Goal: Navigation & Orientation: Find specific page/section

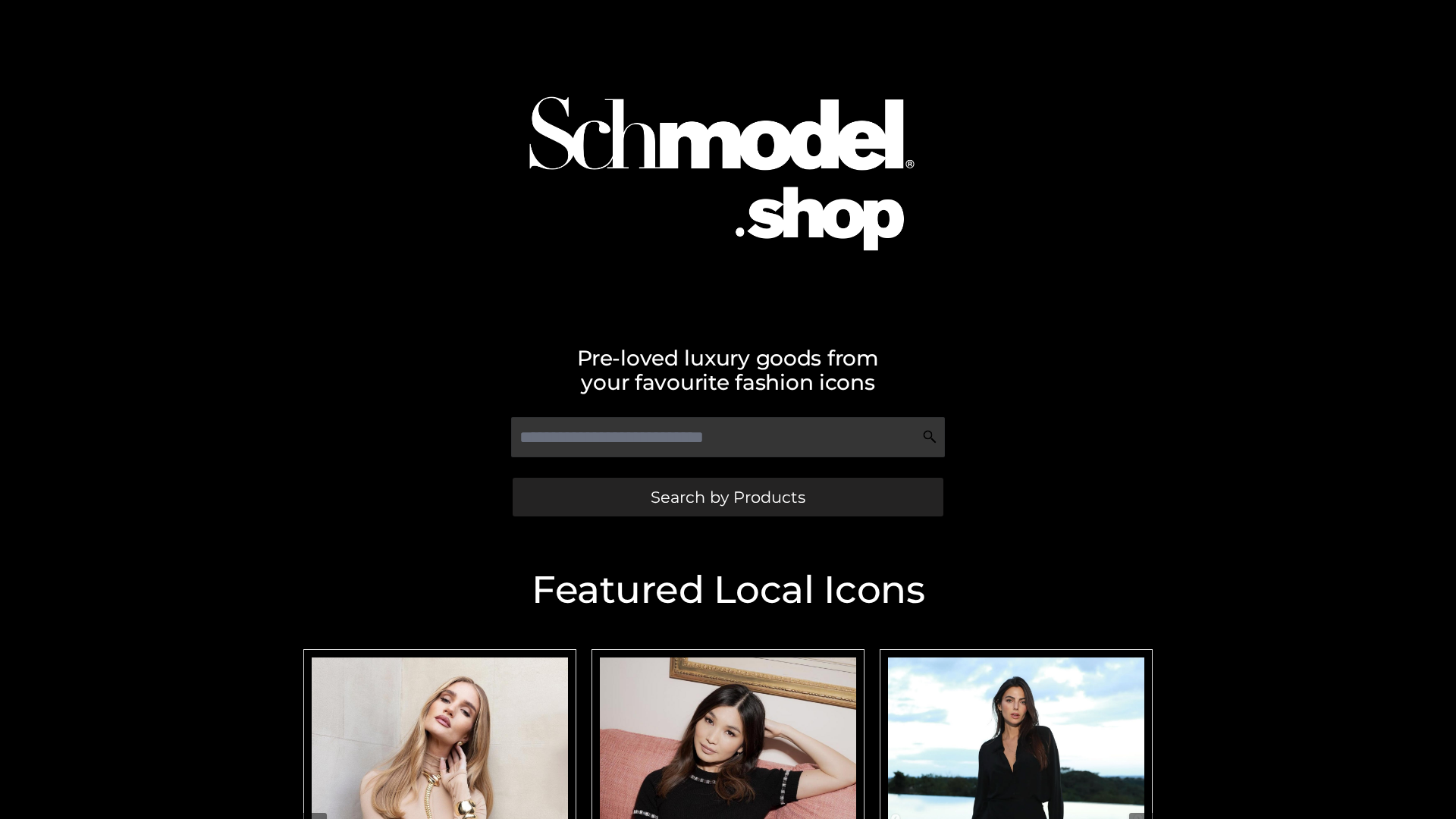
click at [727, 497] on span "Search by Products" at bounding box center [728, 497] width 155 height 16
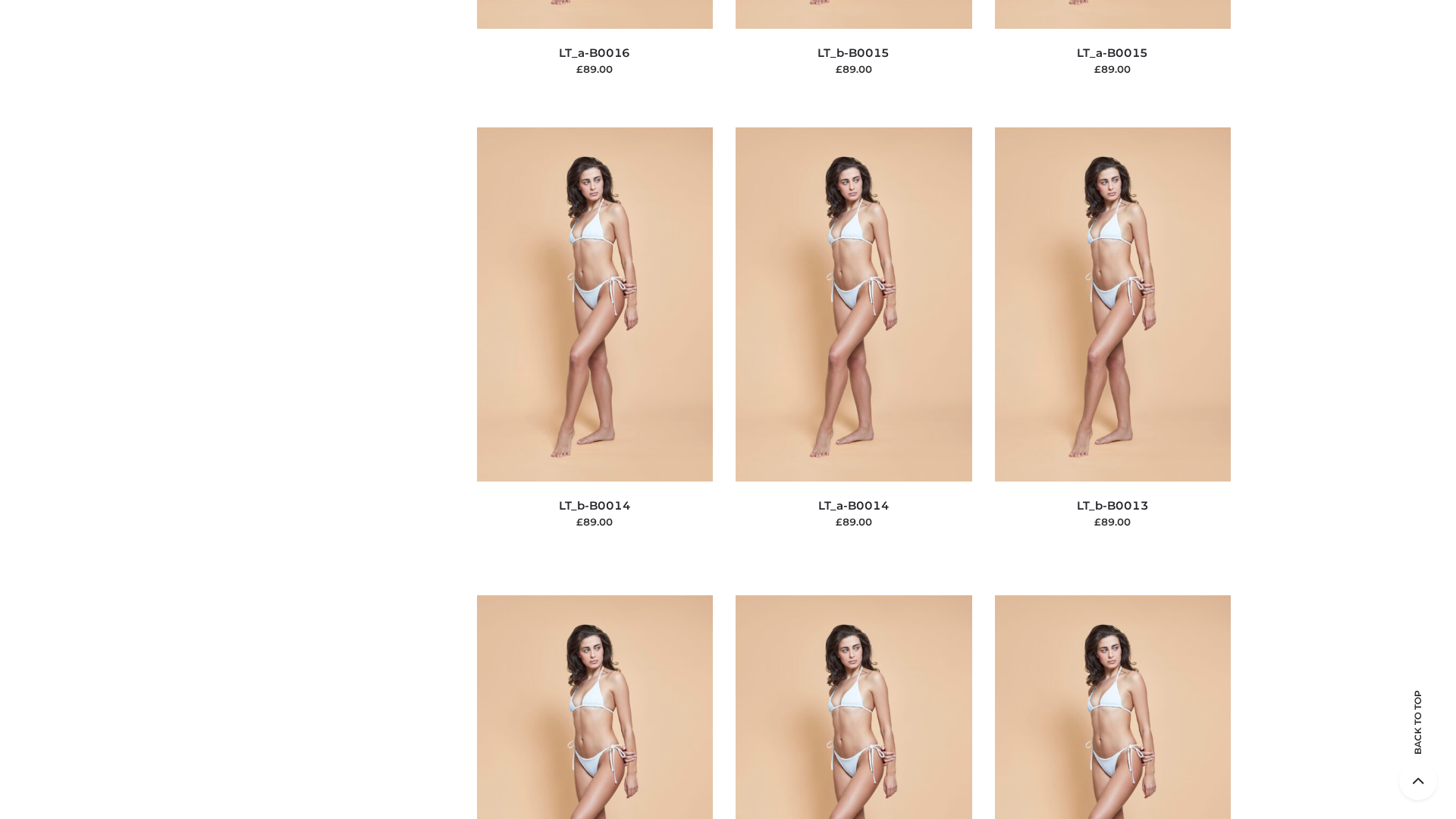
scroll to position [6811, 0]
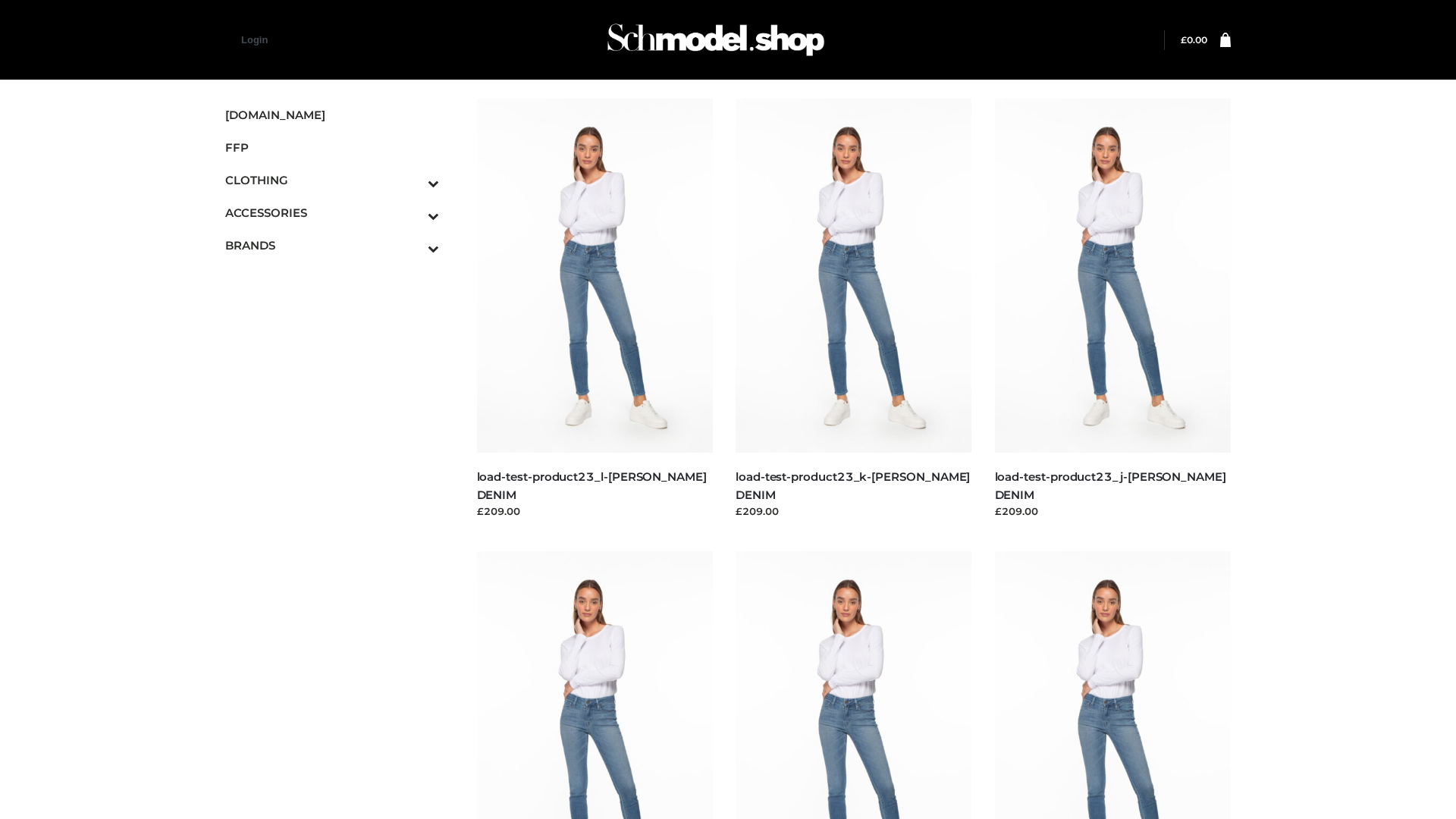
scroll to position [1330, 0]
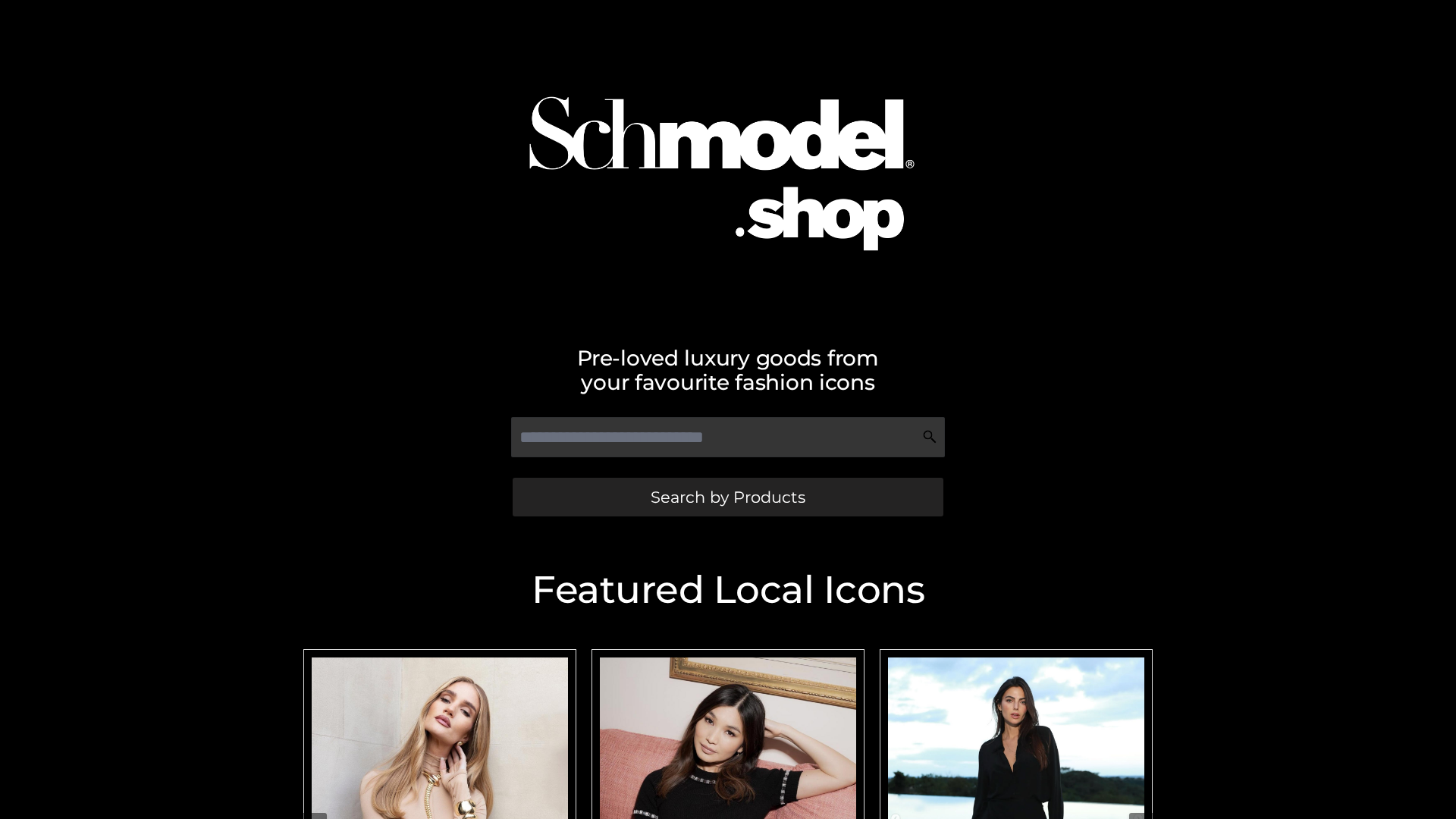
click at [727, 497] on span "Search by Products" at bounding box center [728, 497] width 155 height 16
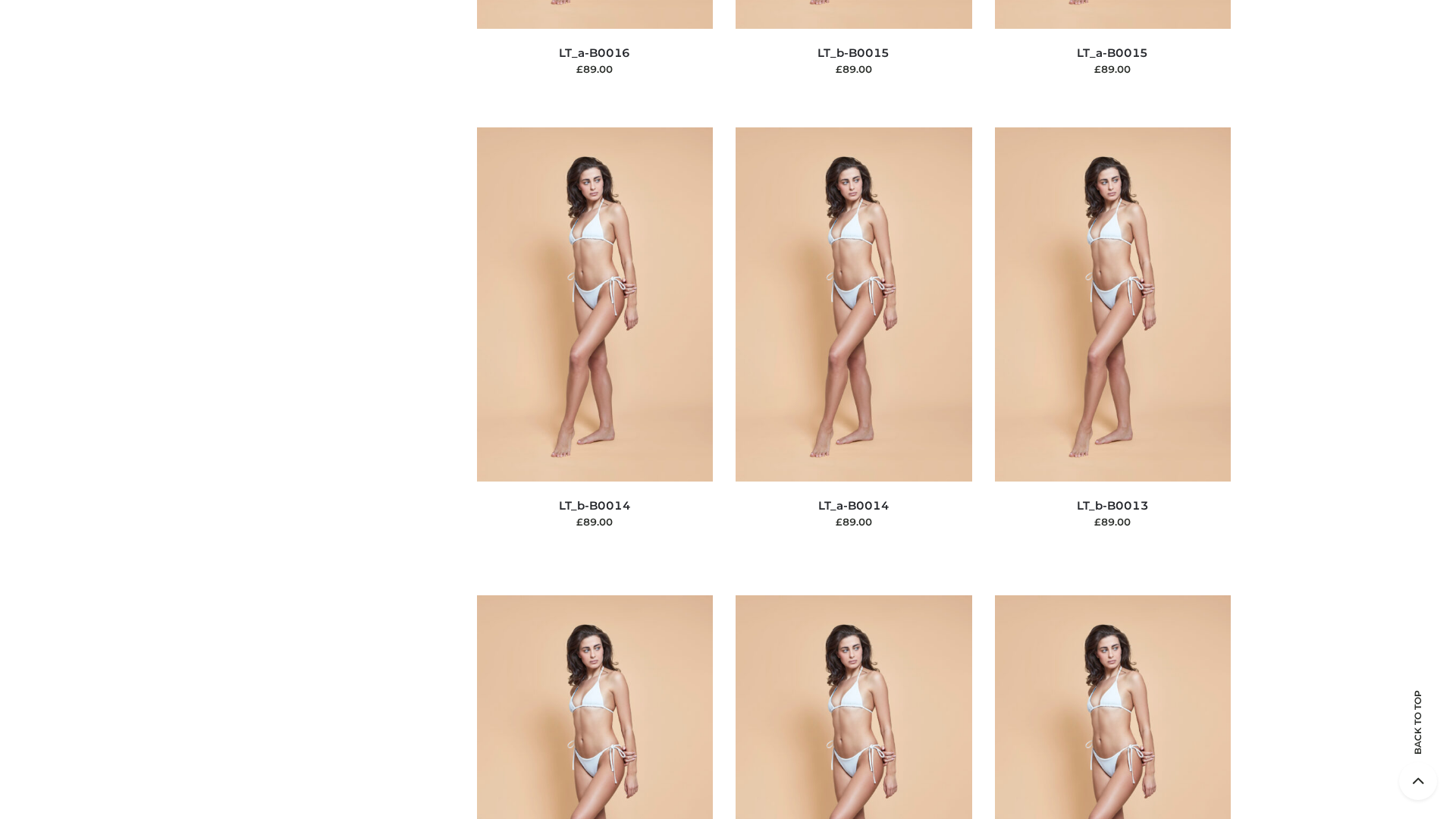
scroll to position [5393, 0]
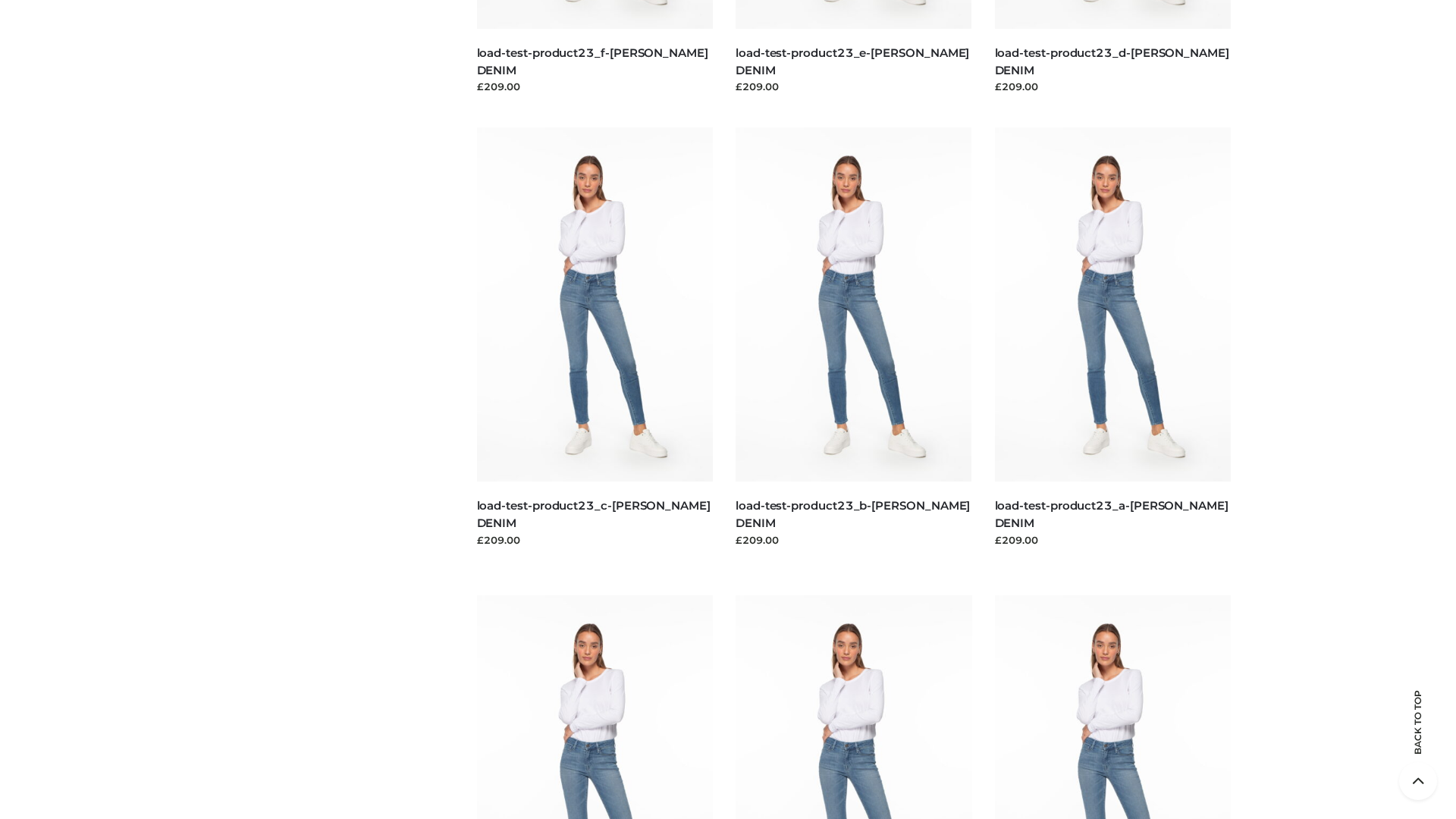
scroll to position [1330, 0]
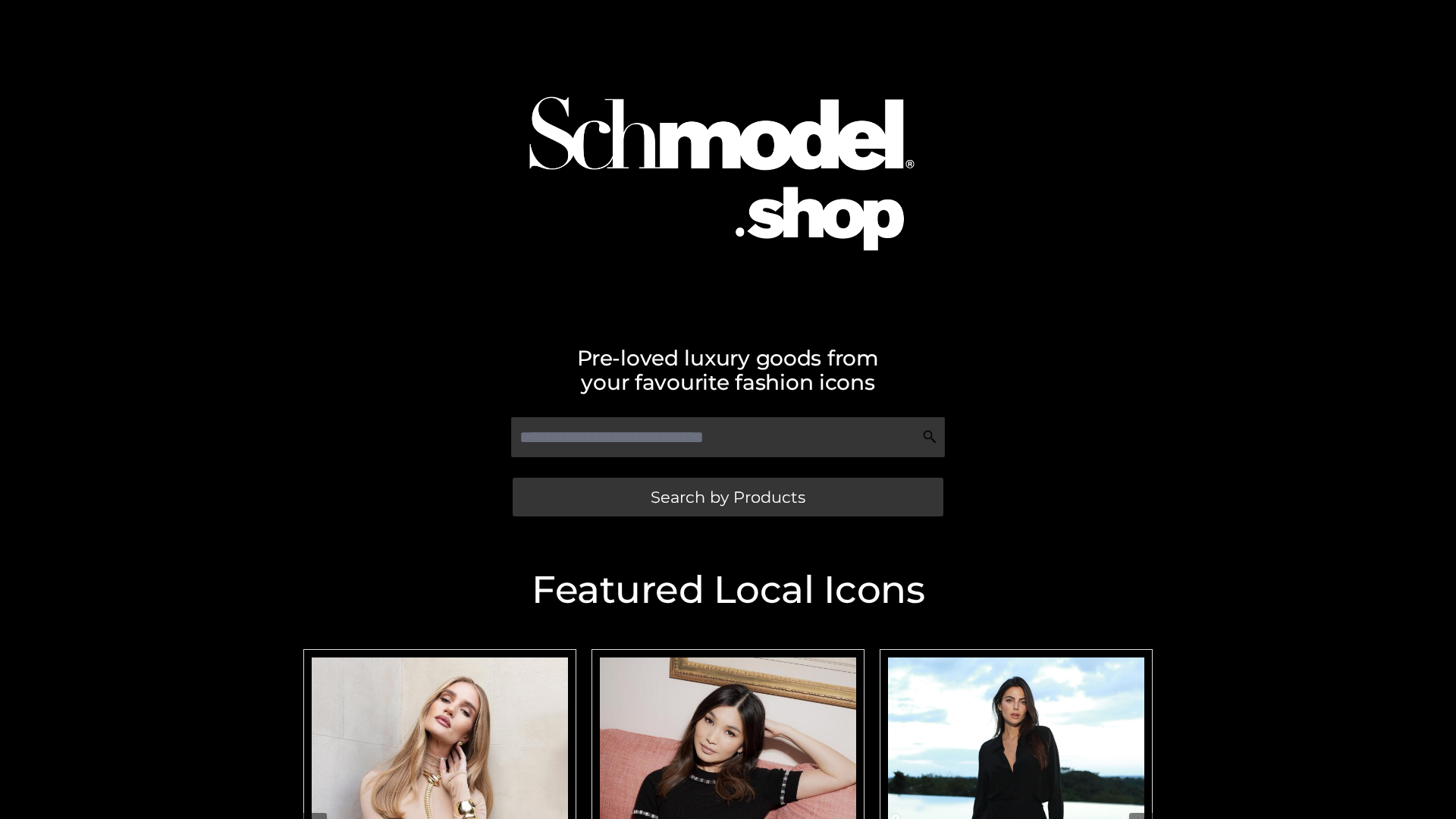
click at [727, 497] on span "Search by Products" at bounding box center [728, 497] width 155 height 16
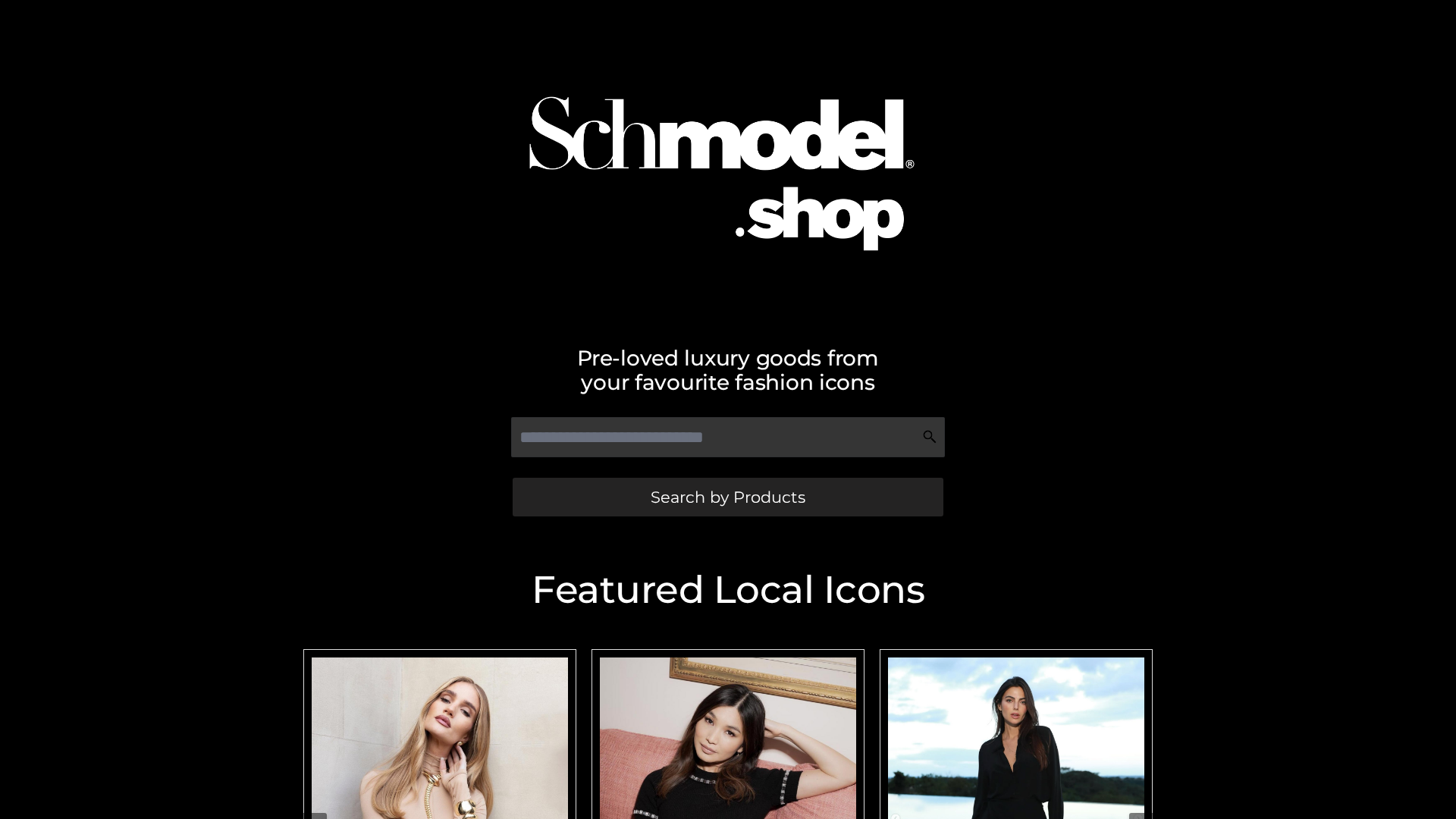
click at [727, 497] on span "Search by Products" at bounding box center [728, 497] width 155 height 16
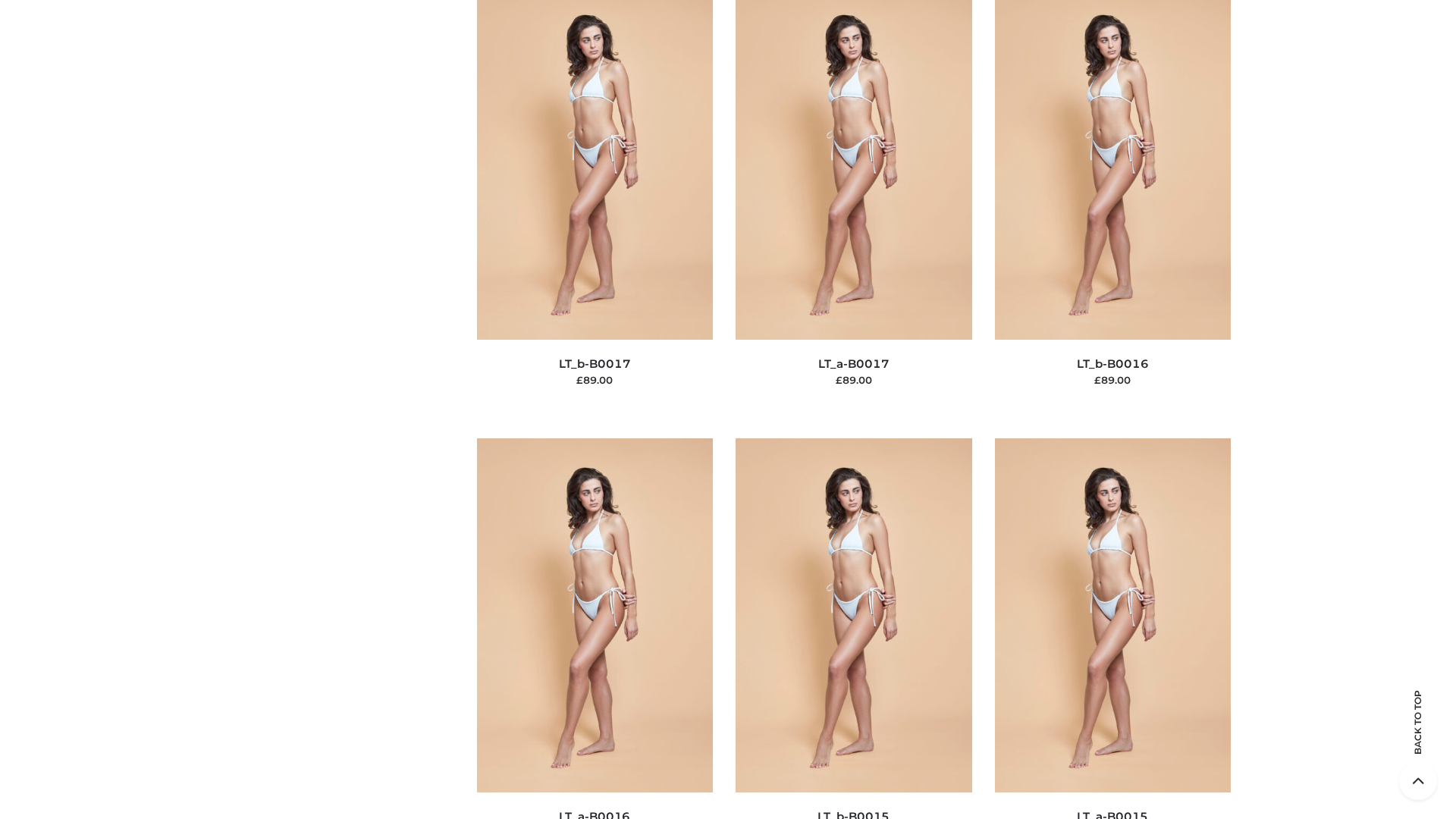
scroll to position [4984, 0]
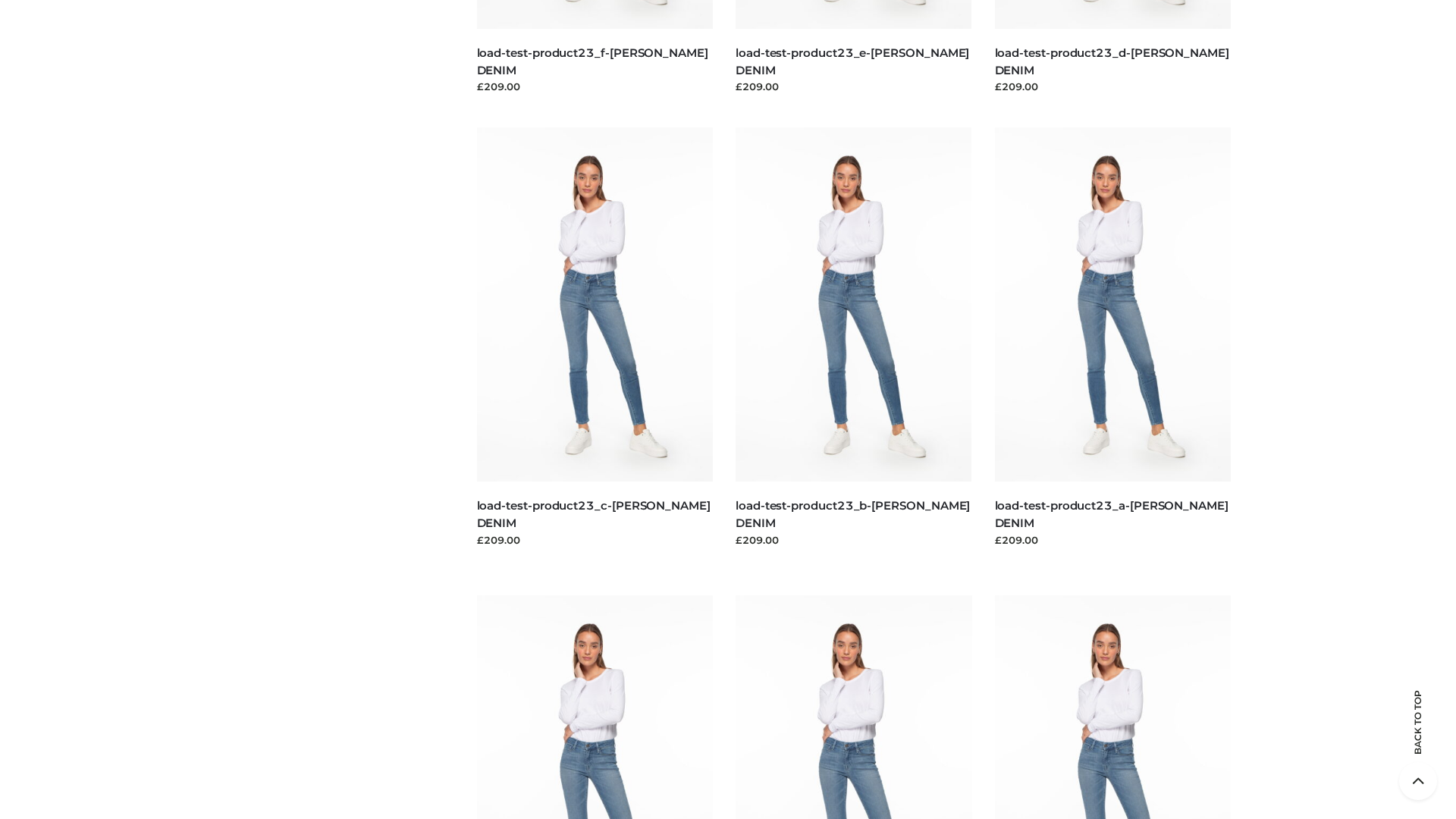
scroll to position [1330, 0]
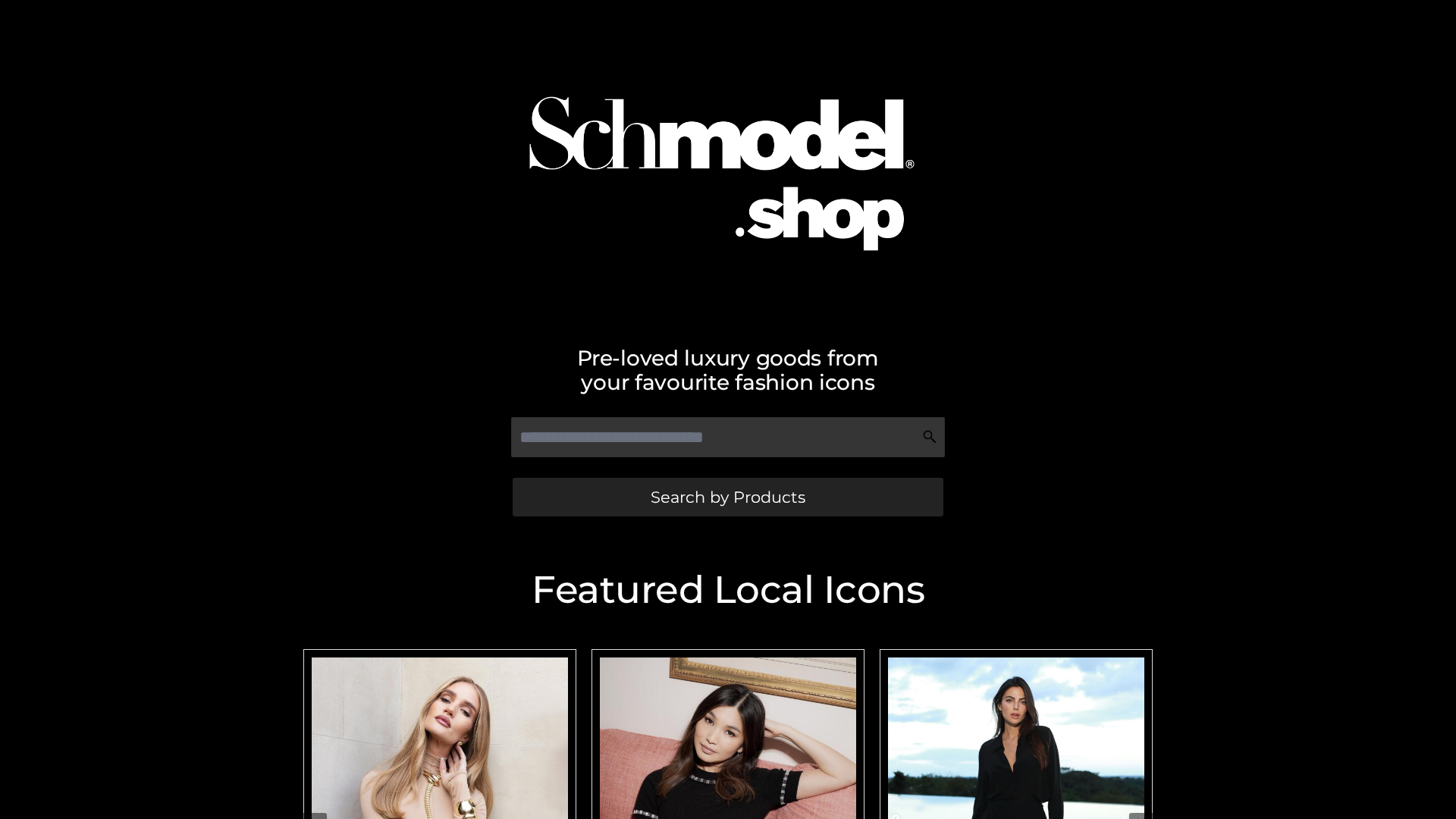
click at [727, 497] on span "Search by Products" at bounding box center [728, 497] width 155 height 16
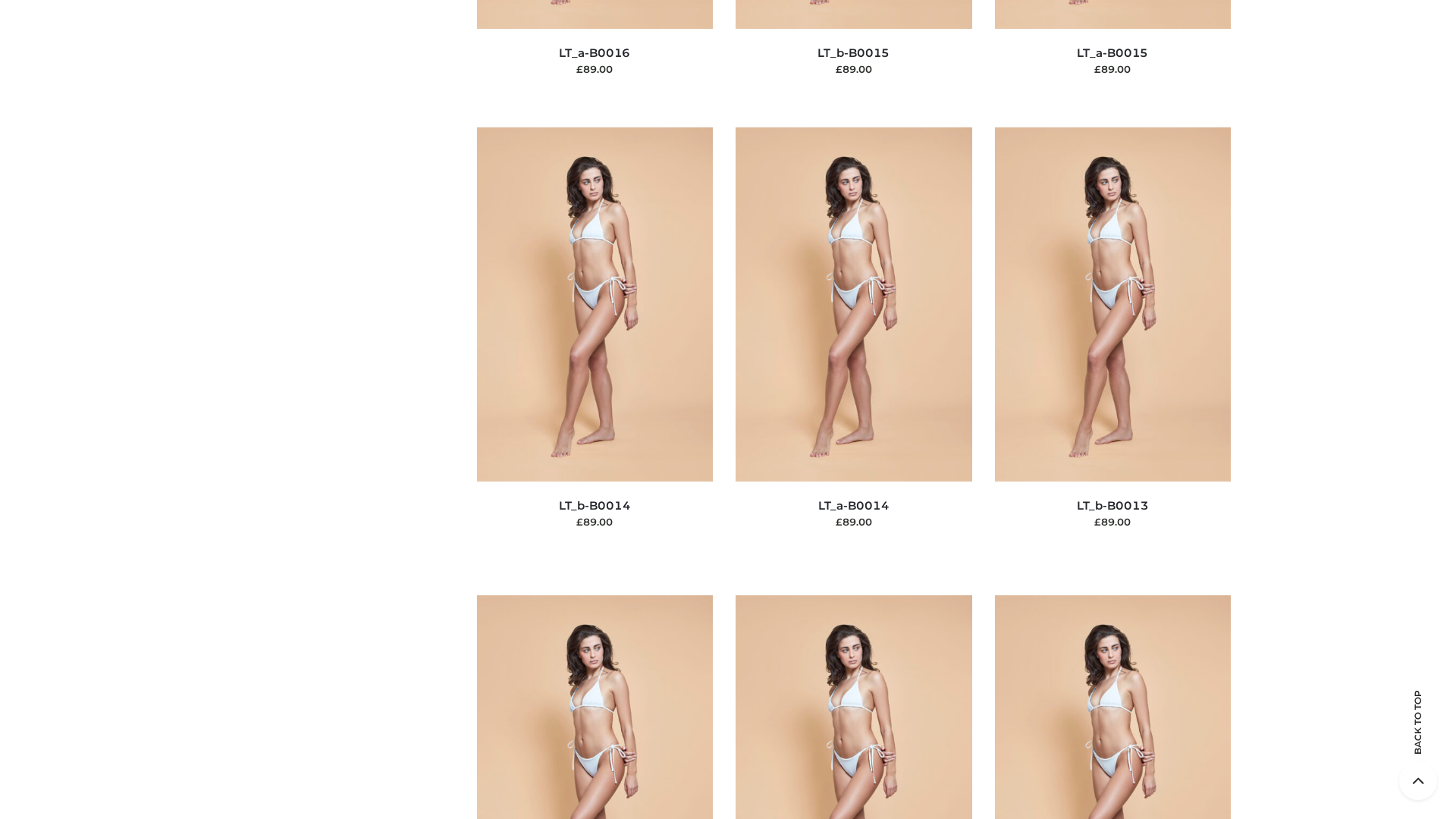
scroll to position [5393, 0]
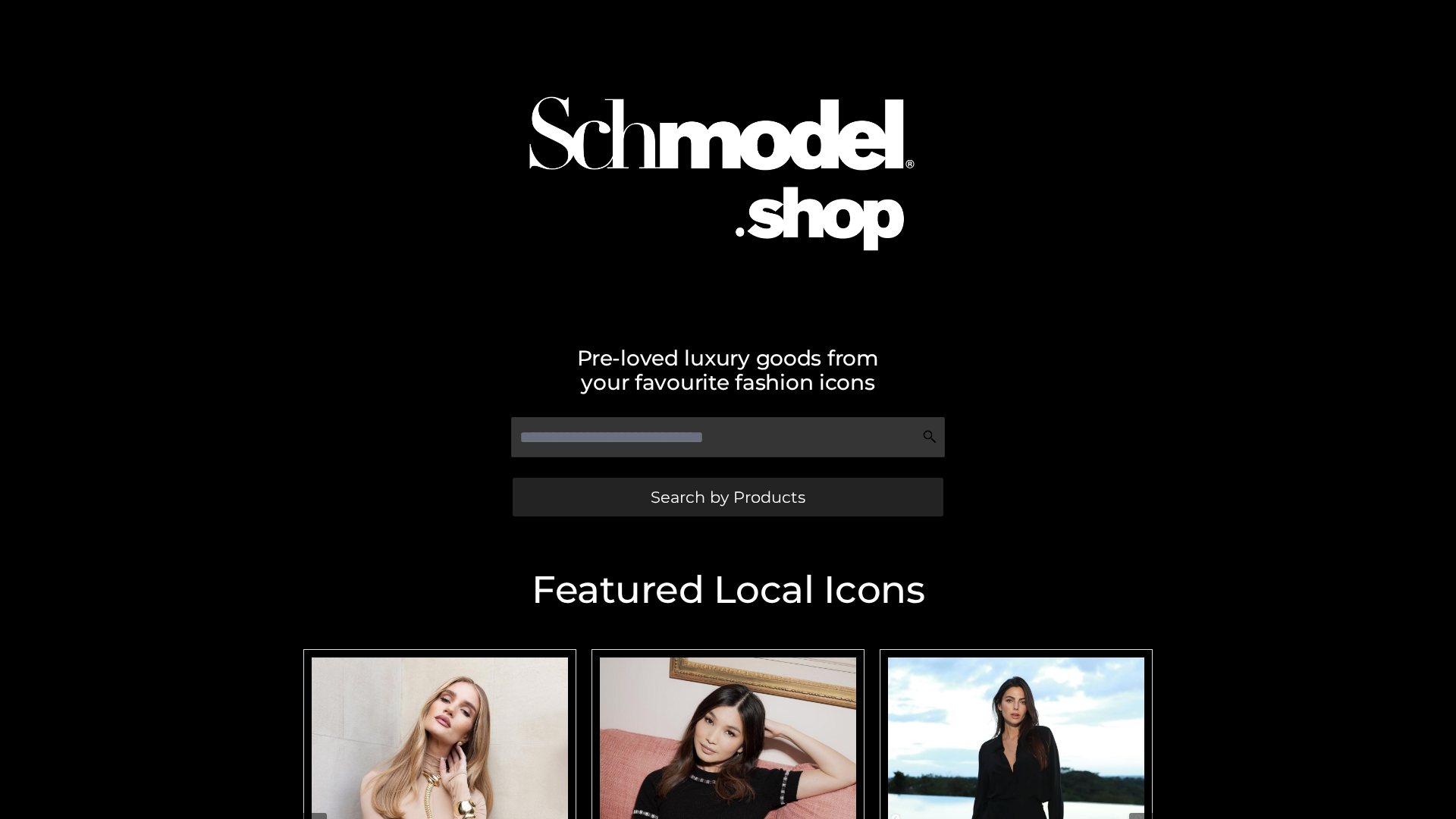
click at [727, 497] on span "Search by Products" at bounding box center [728, 497] width 155 height 16
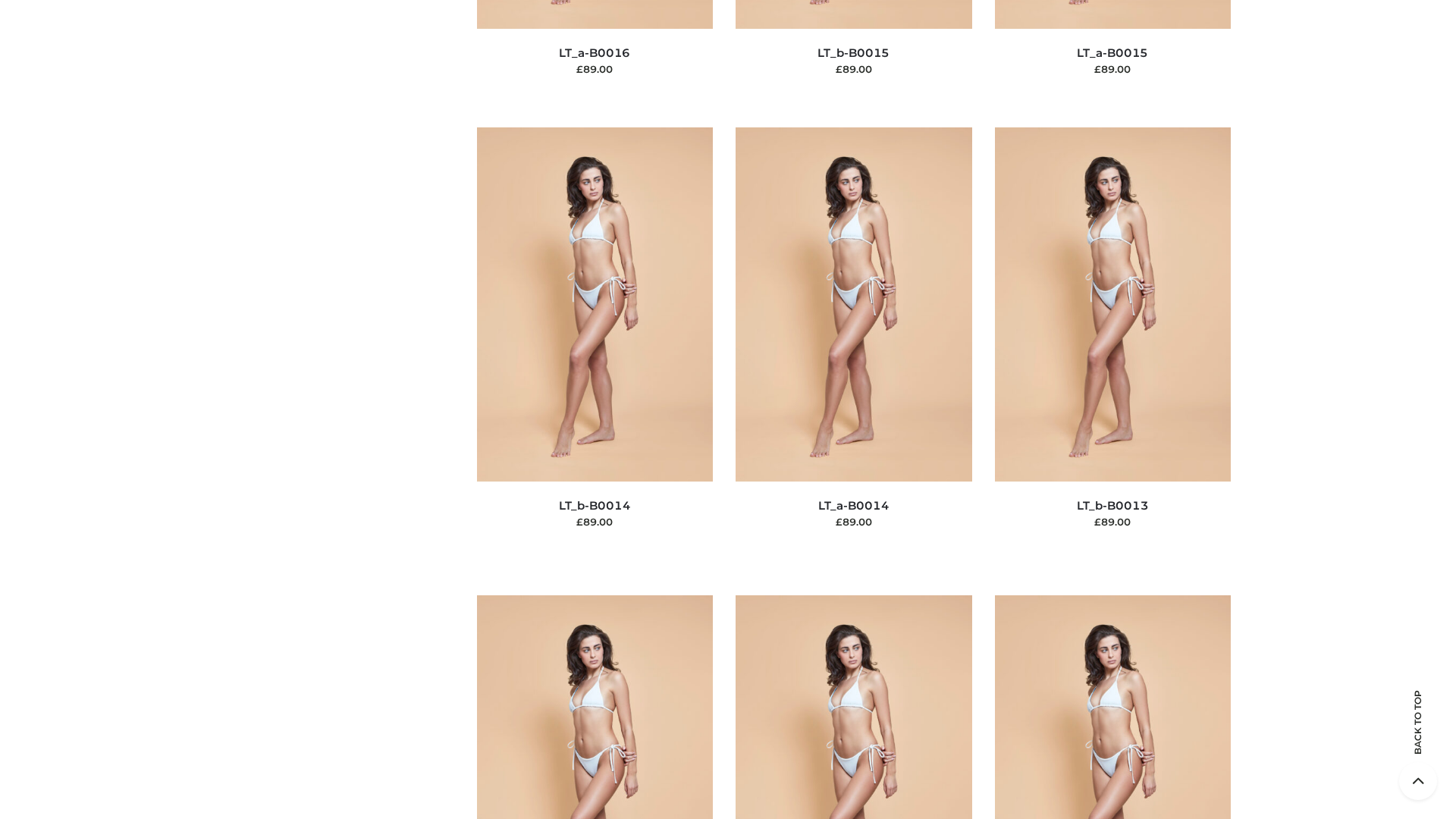
scroll to position [5393, 0]
